Goal: Use online tool/utility

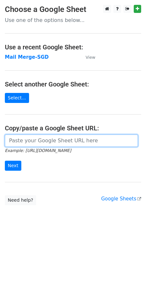
click at [41, 140] on input "url" at bounding box center [71, 141] width 133 height 12
paste input "[URL][DOMAIN_NAME]"
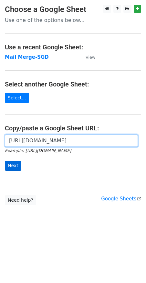
type input "[URL][DOMAIN_NAME]"
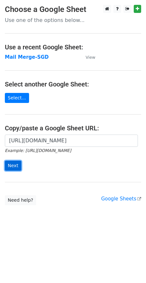
click at [15, 167] on input "Next" at bounding box center [13, 166] width 16 height 10
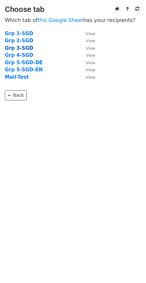
click at [19, 48] on strong "Grp 3-SGD" at bounding box center [19, 48] width 28 height 6
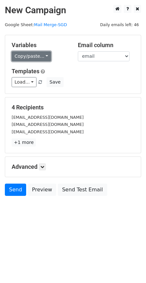
click at [34, 55] on link "Copy/paste..." at bounding box center [31, 56] width 39 height 10
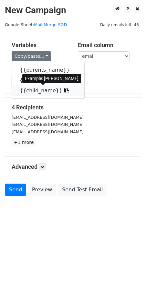
click at [64, 89] on icon at bounding box center [66, 90] width 5 height 5
